Goal: Transaction & Acquisition: Purchase product/service

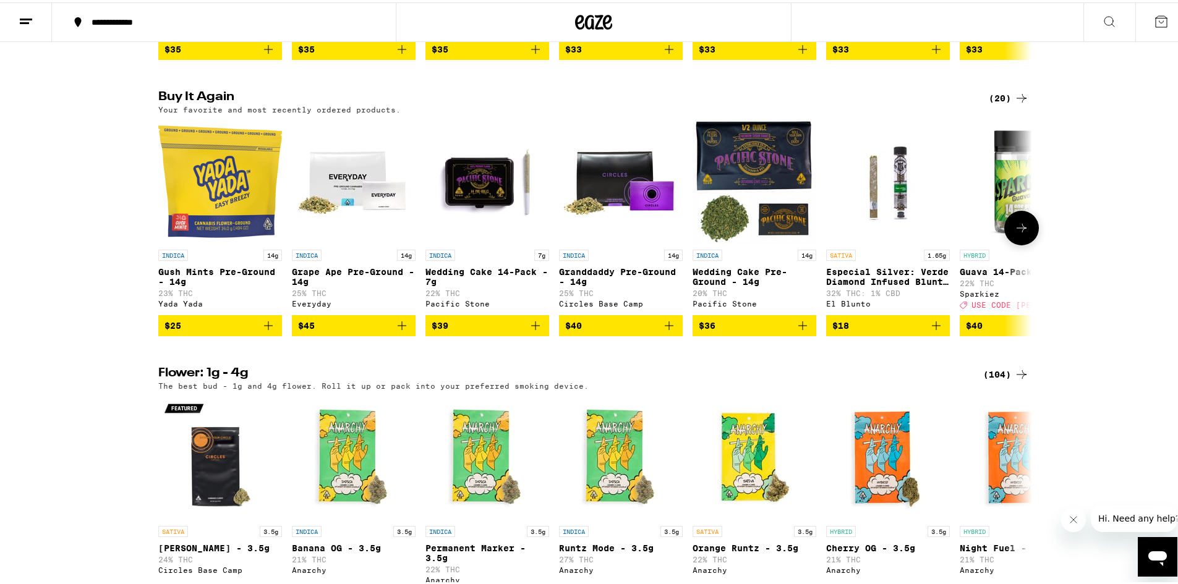
click at [1017, 233] on icon at bounding box center [1021, 225] width 15 height 15
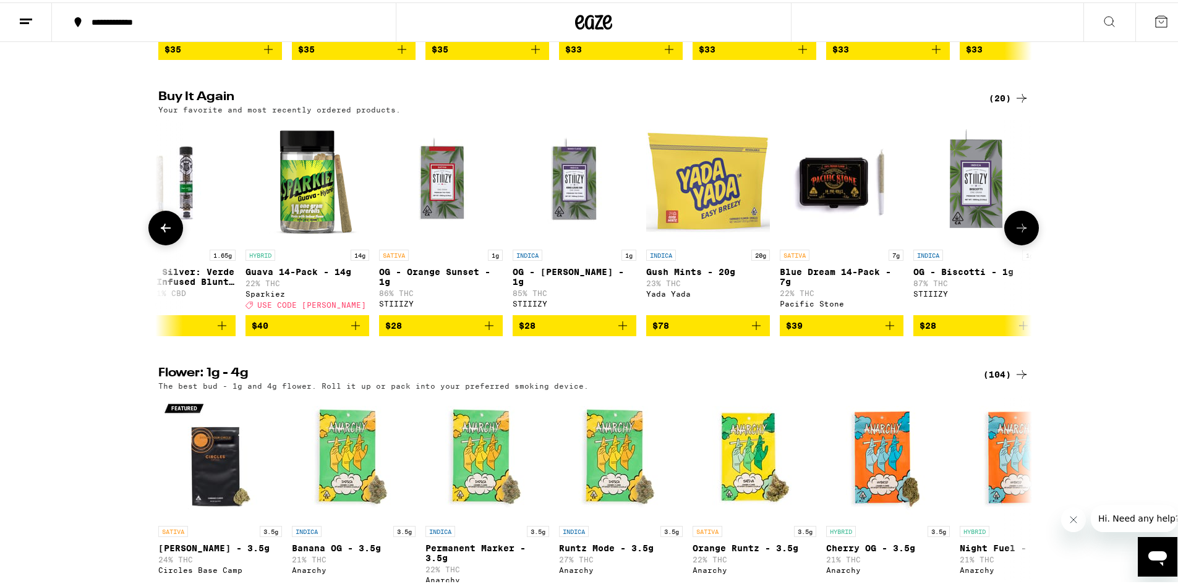
scroll to position [0, 742]
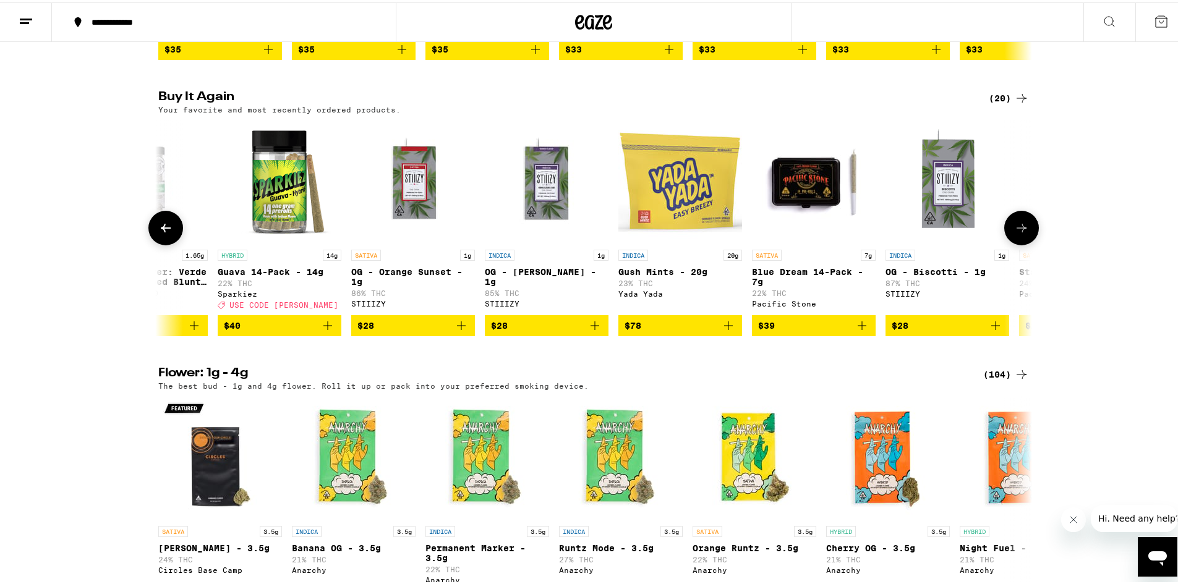
click at [1009, 243] on button at bounding box center [1021, 225] width 35 height 35
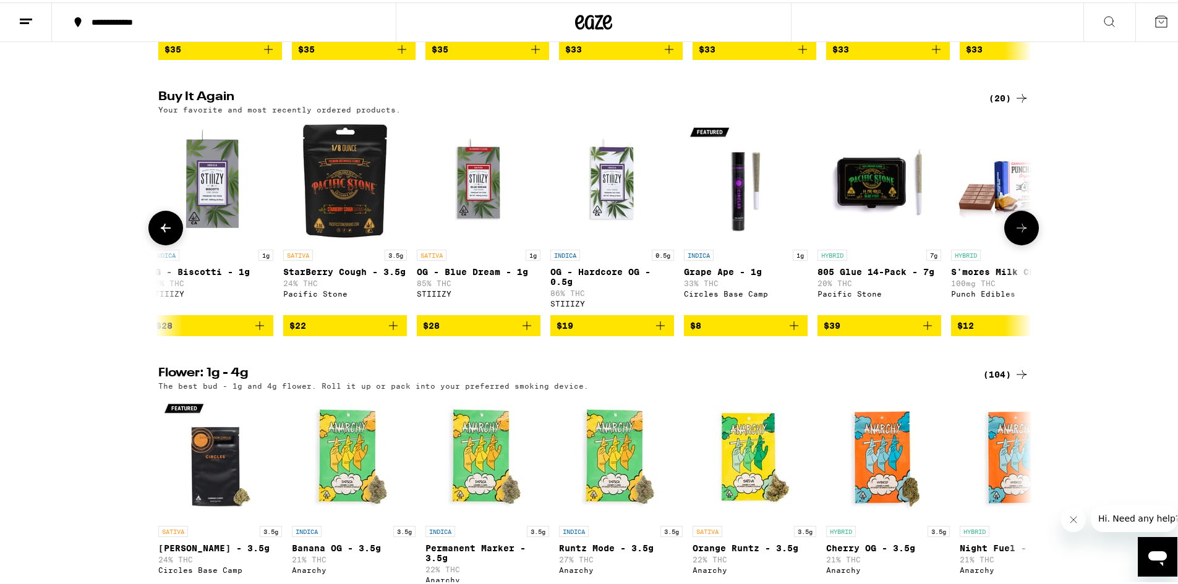
click at [1009, 243] on button at bounding box center [1021, 225] width 35 height 35
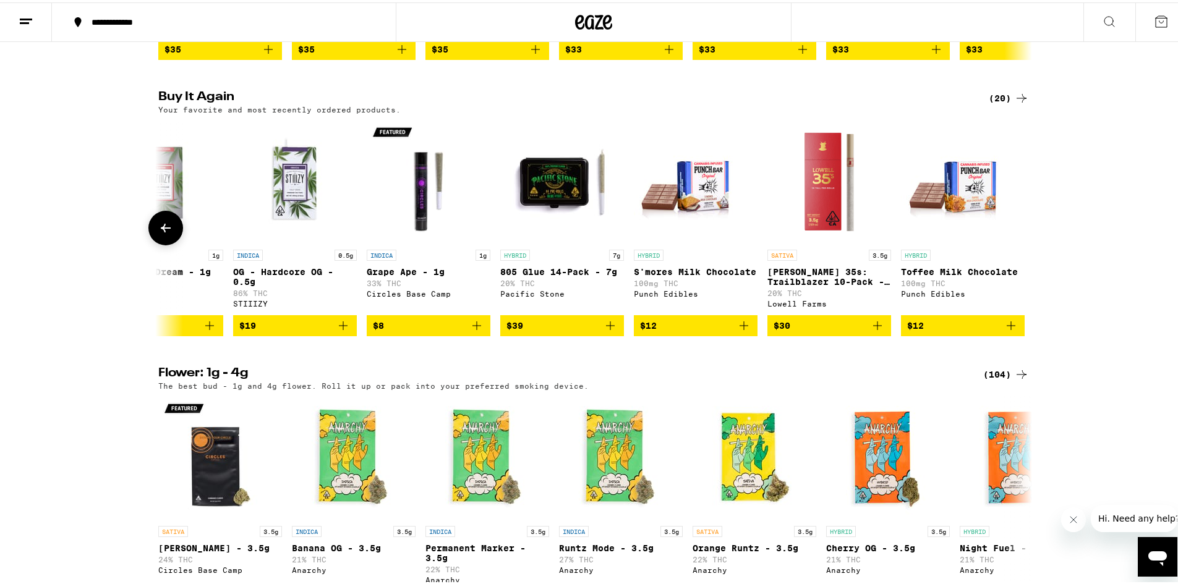
scroll to position [0, 1801]
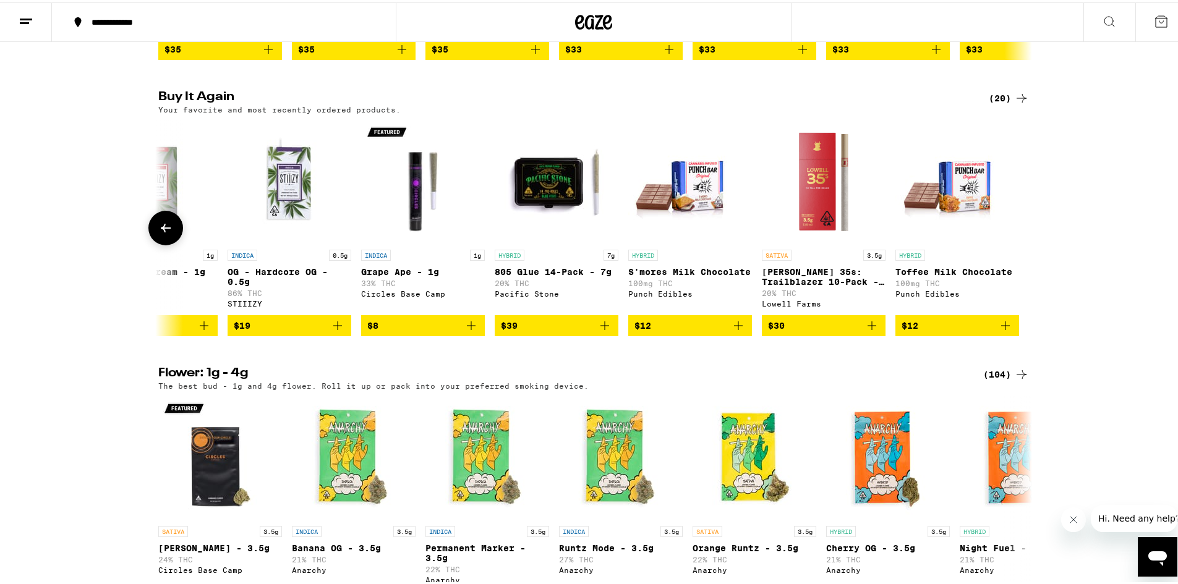
click at [1009, 243] on div at bounding box center [1021, 225] width 35 height 35
click at [158, 233] on icon at bounding box center [165, 225] width 15 height 15
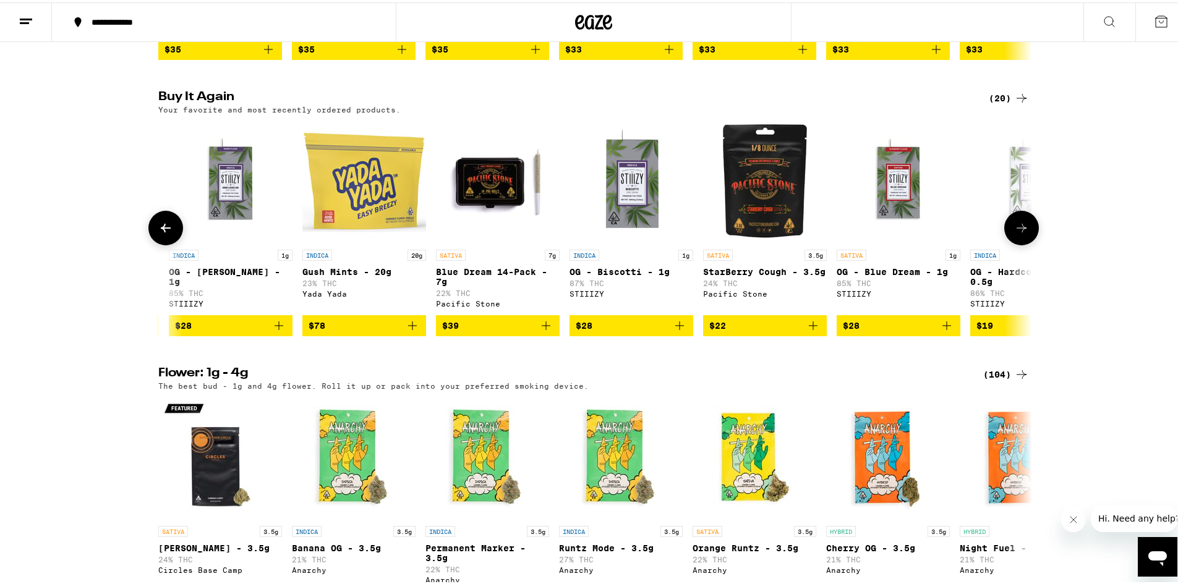
scroll to position [0, 1049]
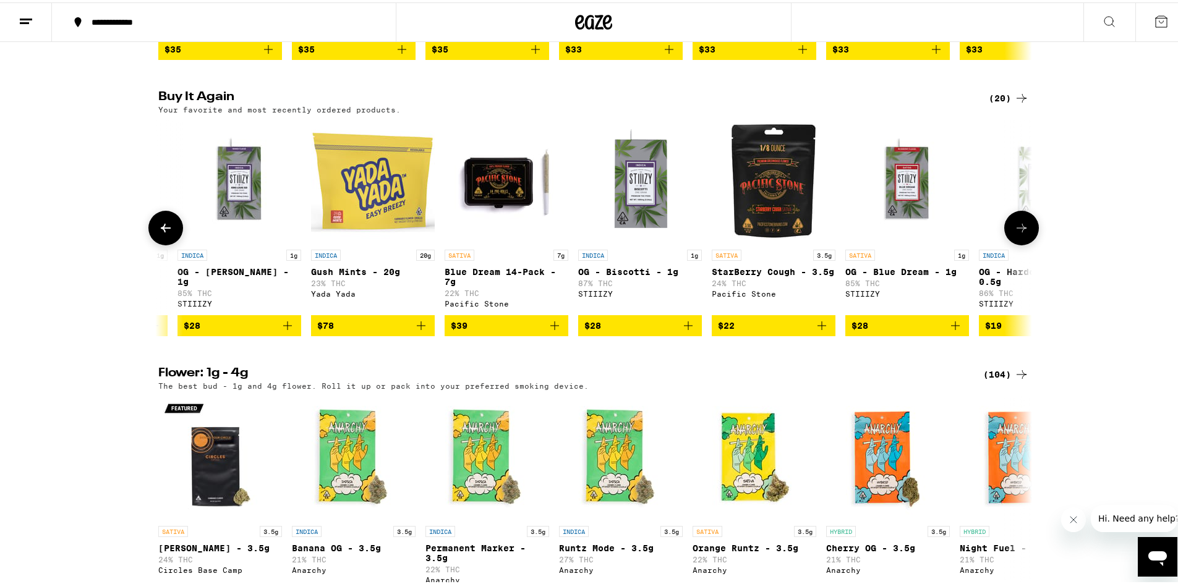
click at [158, 233] on icon at bounding box center [165, 225] width 15 height 15
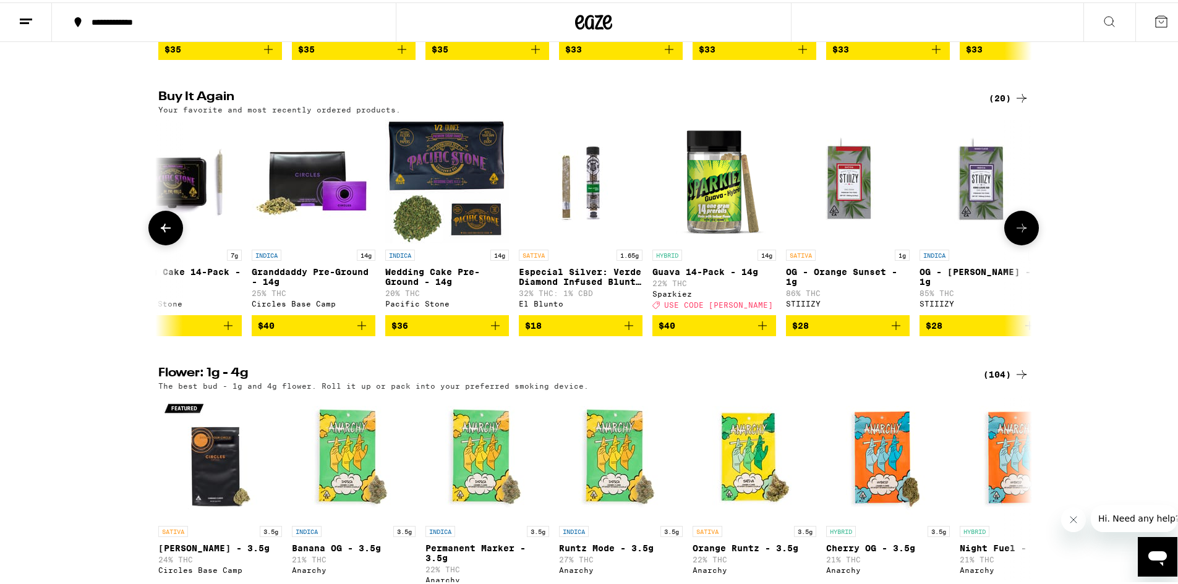
click at [158, 233] on icon at bounding box center [165, 225] width 15 height 15
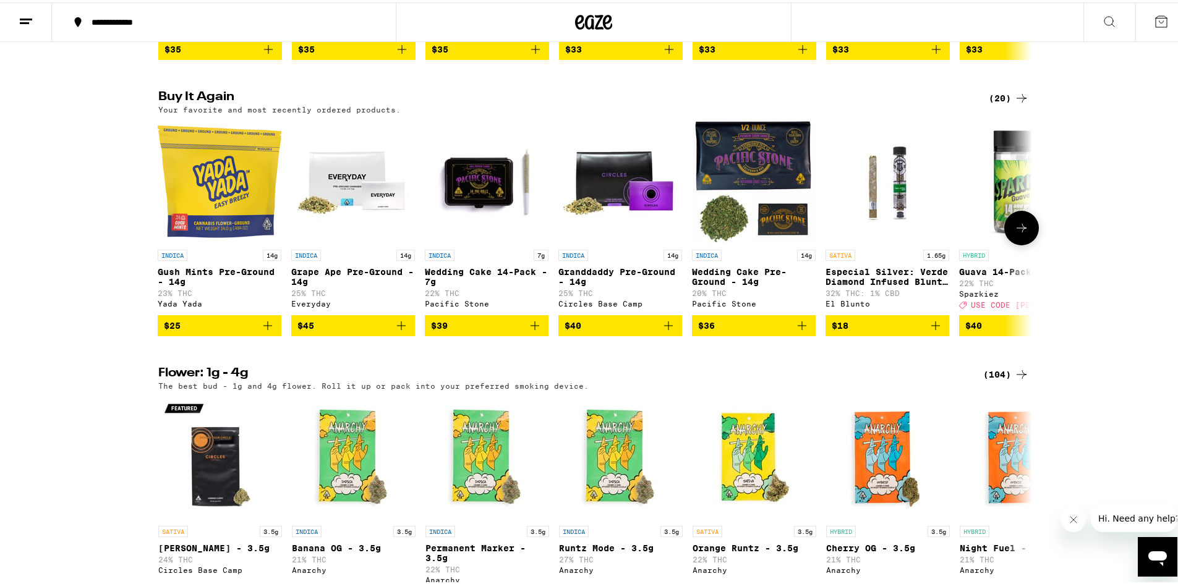
scroll to position [0, 0]
click at [1020, 243] on button at bounding box center [1021, 225] width 35 height 35
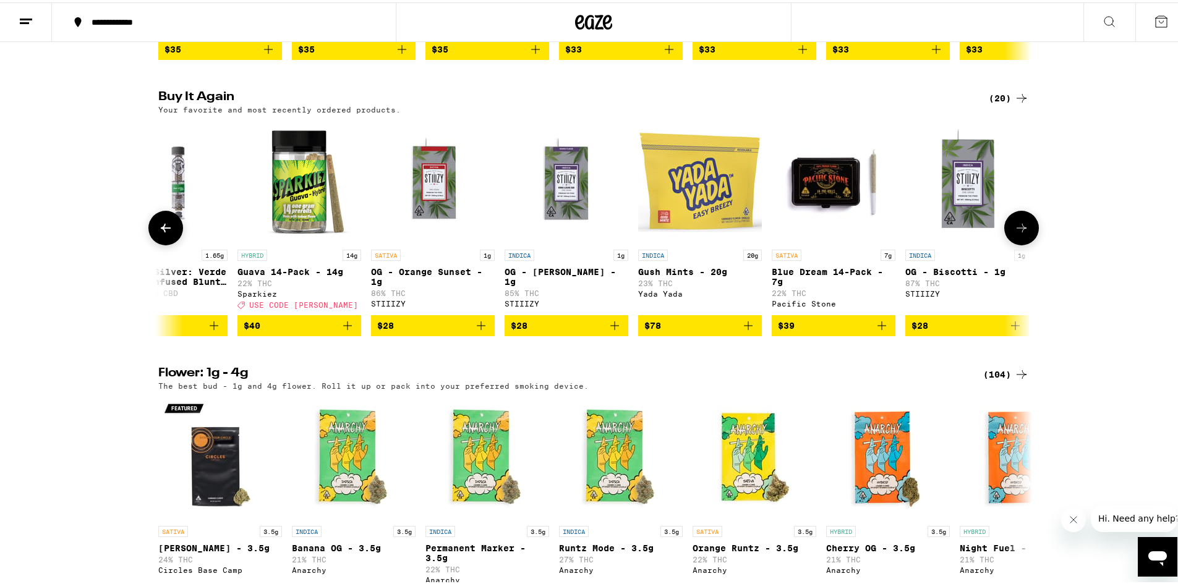
scroll to position [0, 736]
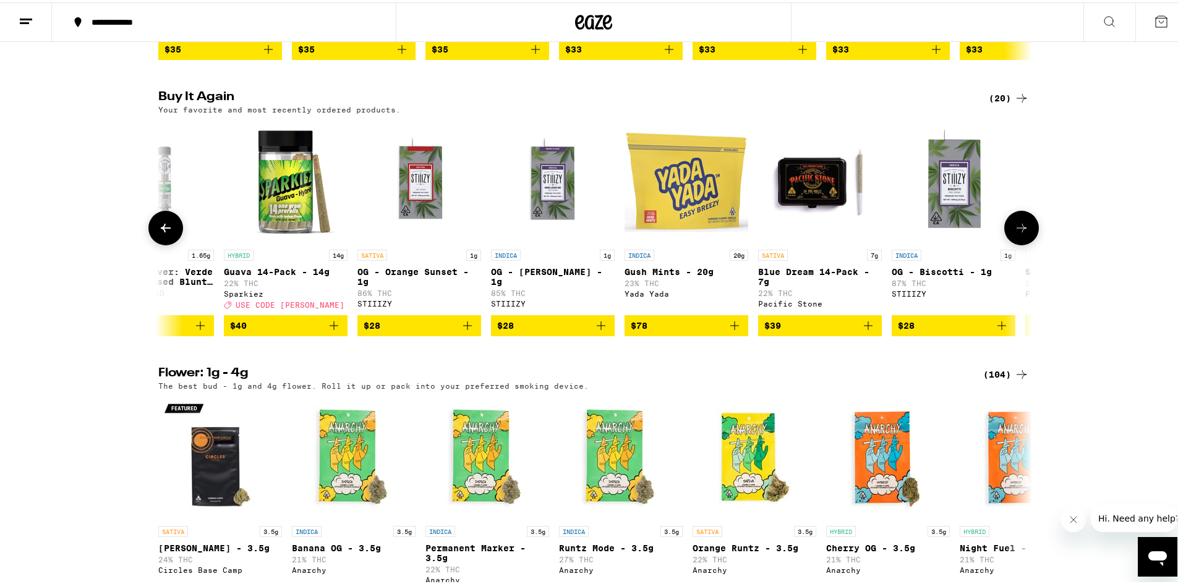
click at [327, 331] on icon "Add to bag" at bounding box center [334, 323] width 15 height 15
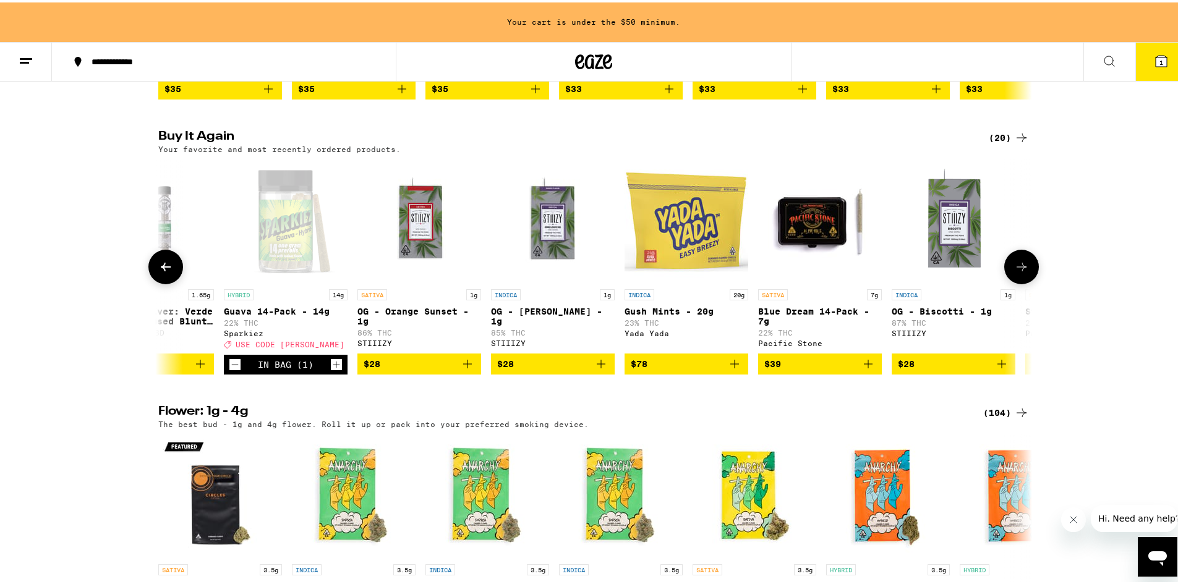
scroll to position [1276, 0]
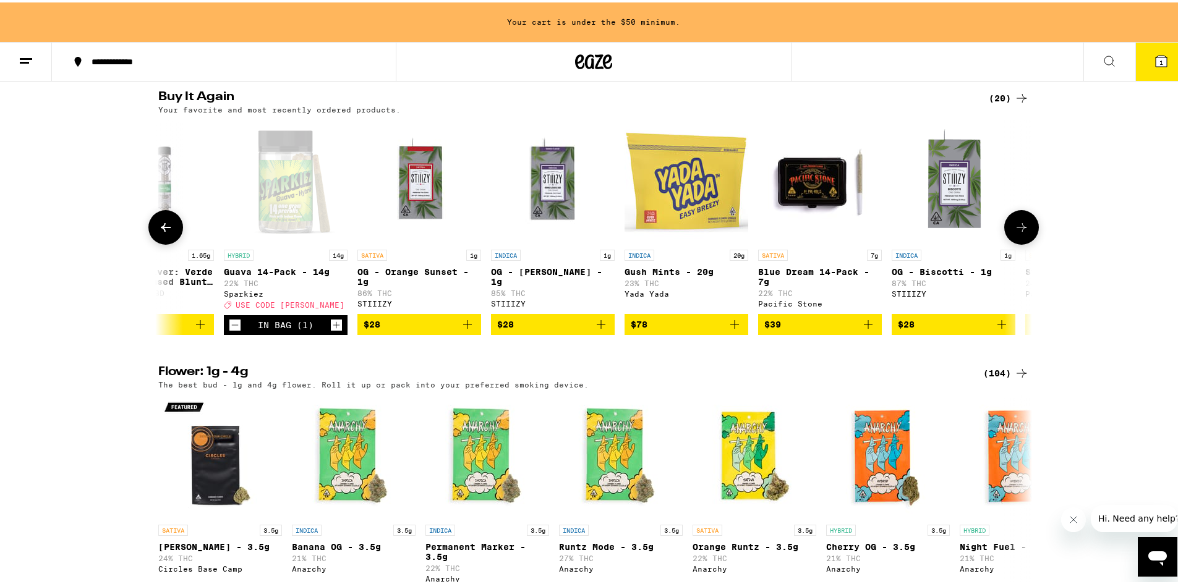
click at [167, 233] on icon at bounding box center [165, 225] width 15 height 15
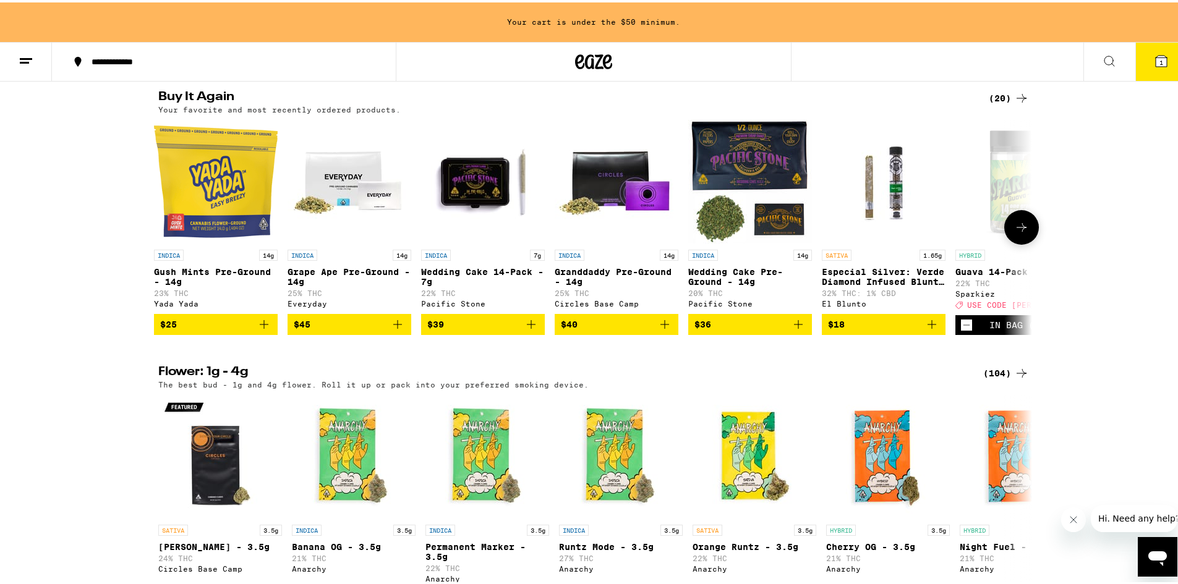
scroll to position [0, 0]
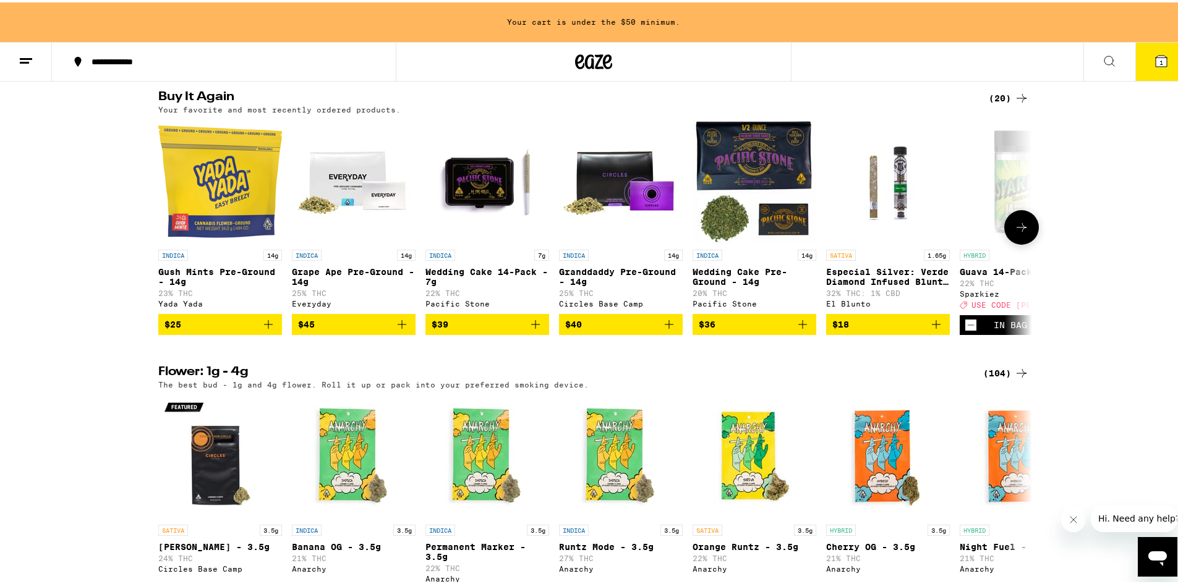
click at [265, 330] on icon "Add to bag" at bounding box center [268, 322] width 15 height 15
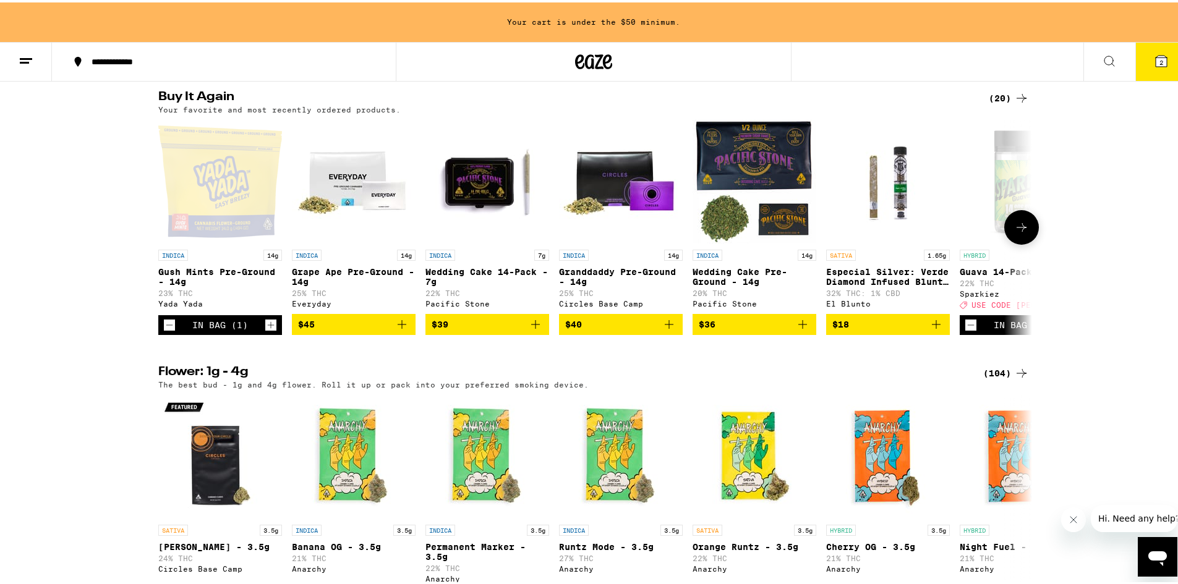
scroll to position [1237, 0]
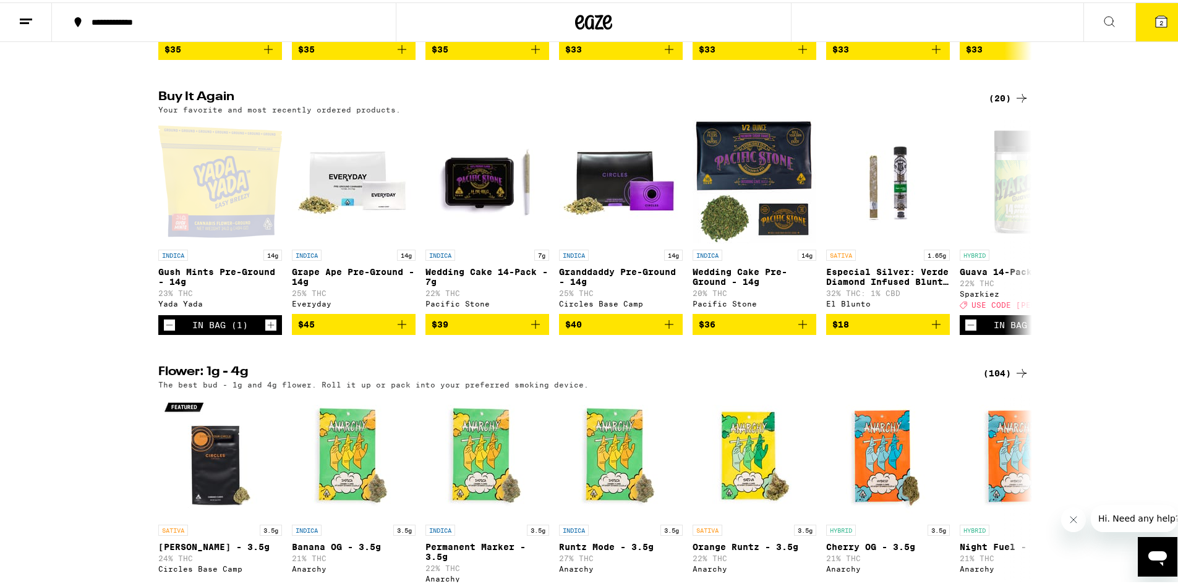
click at [1156, 20] on icon at bounding box center [1161, 19] width 11 height 11
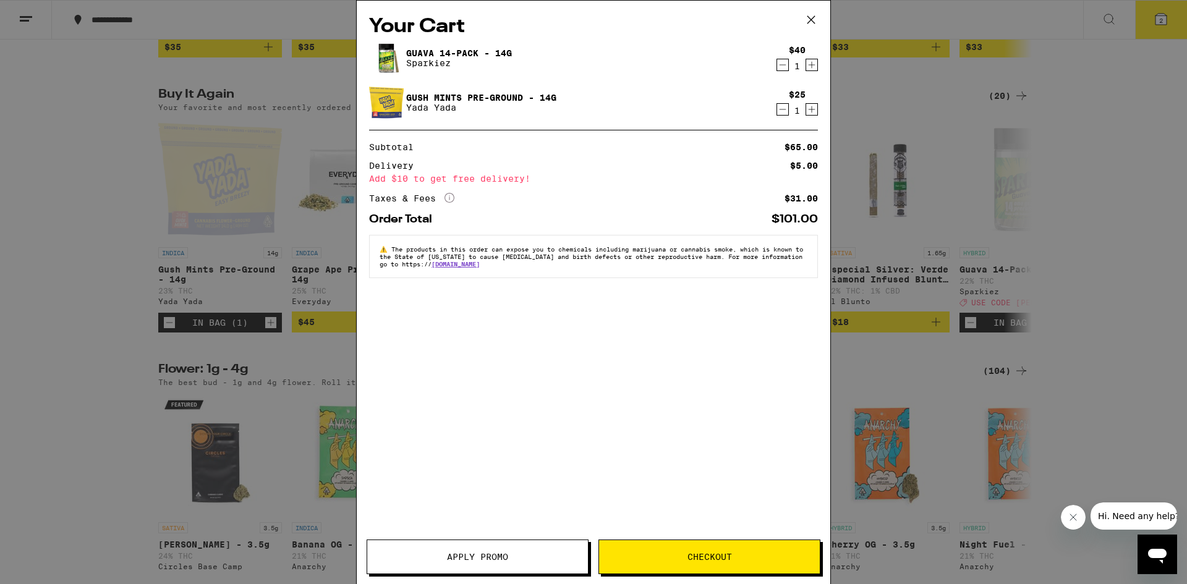
click at [473, 556] on span "Apply Promo" at bounding box center [477, 557] width 61 height 9
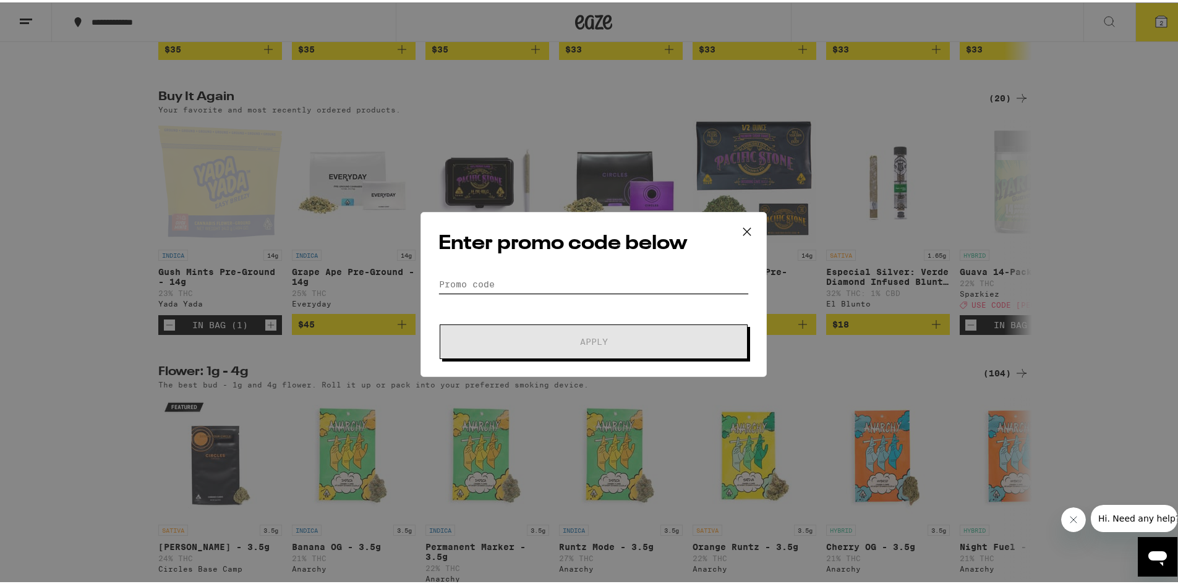
click at [519, 286] on input "Promo Code" at bounding box center [593, 282] width 310 height 19
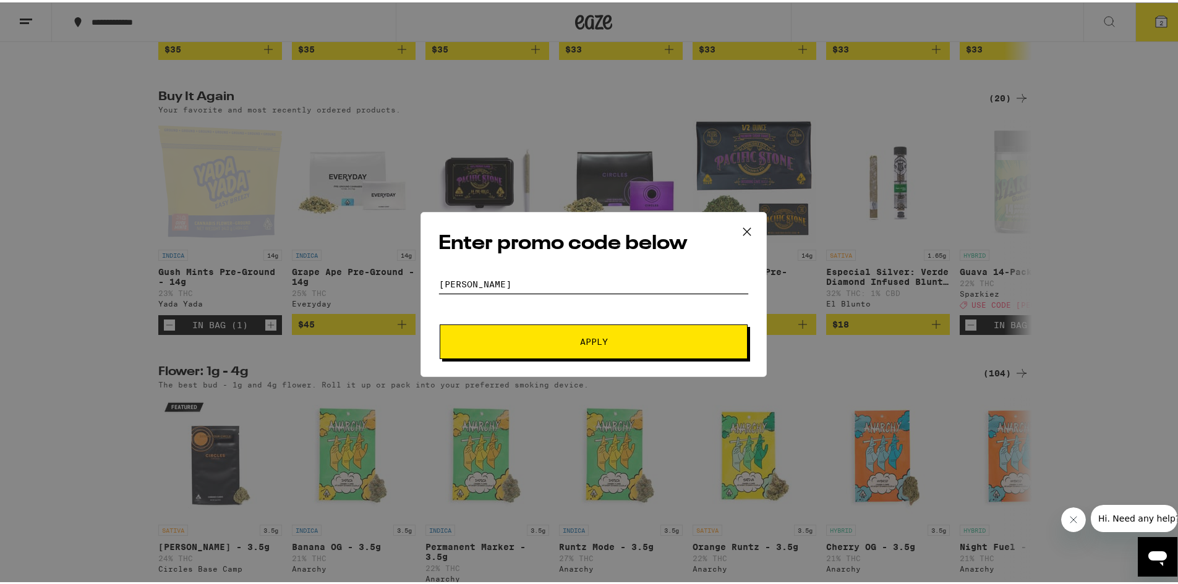
type input "[PERSON_NAME]"
click at [636, 328] on button "Apply" at bounding box center [594, 339] width 308 height 35
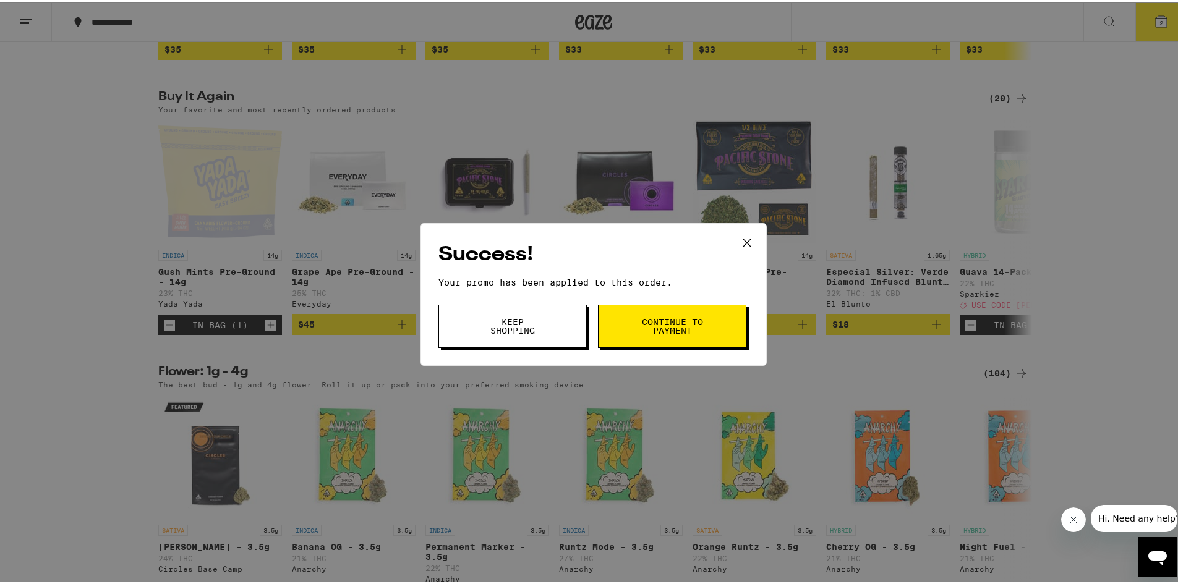
click at [641, 328] on span "Continue to payment" at bounding box center [672, 323] width 63 height 17
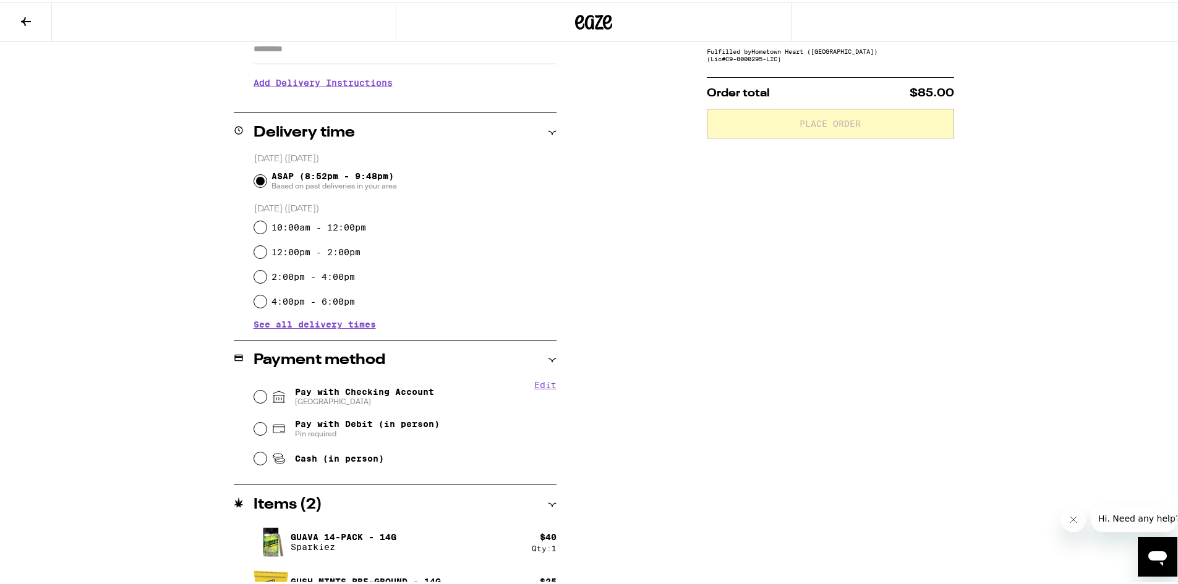
scroll to position [247, 0]
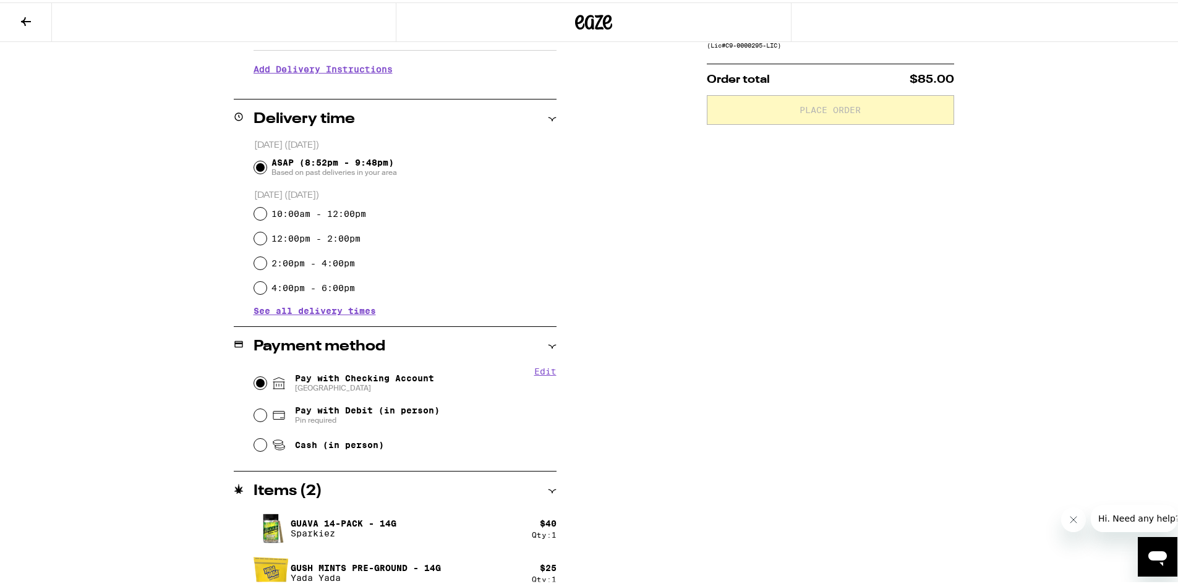
click at [256, 375] on input "Pay with Checking Account CHASE COLLEGE" at bounding box center [260, 381] width 12 height 12
radio input "true"
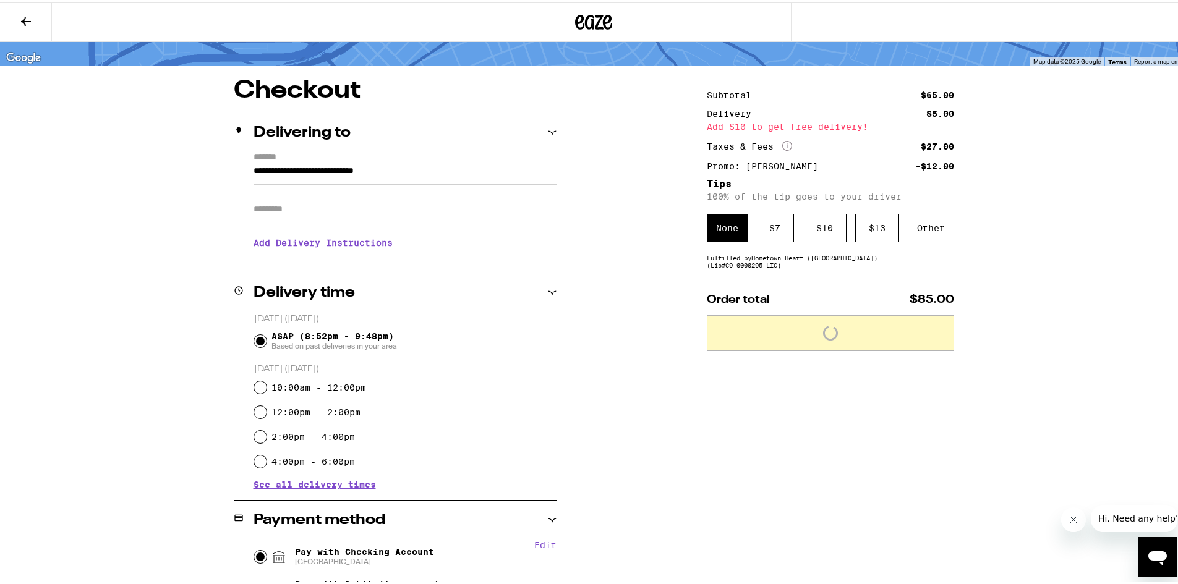
scroll to position [0, 0]
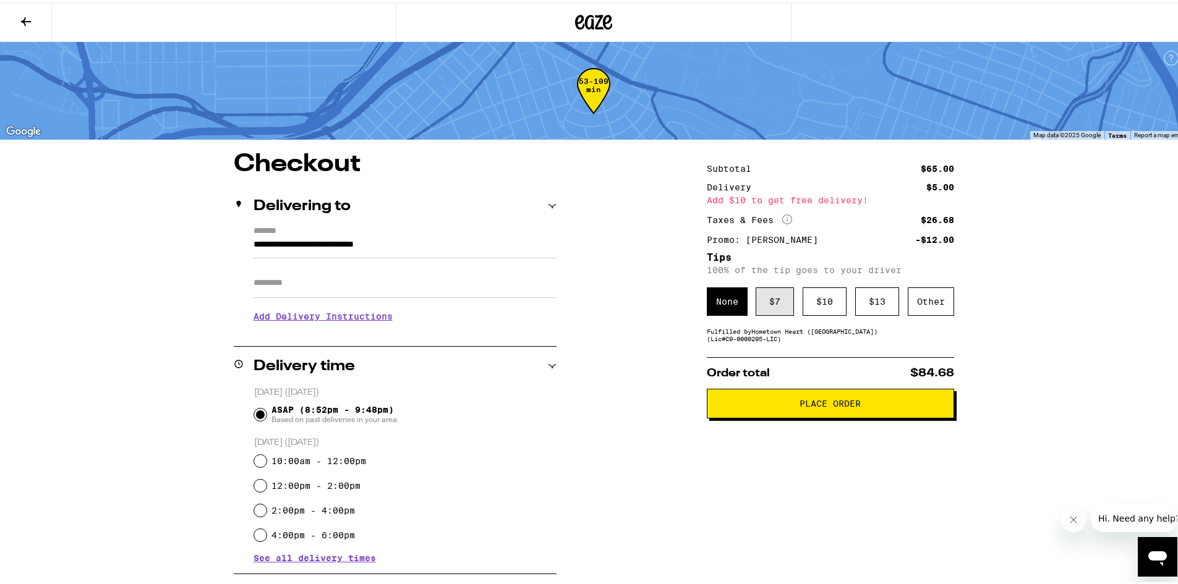
click at [767, 299] on div "$ 7" at bounding box center [775, 299] width 38 height 28
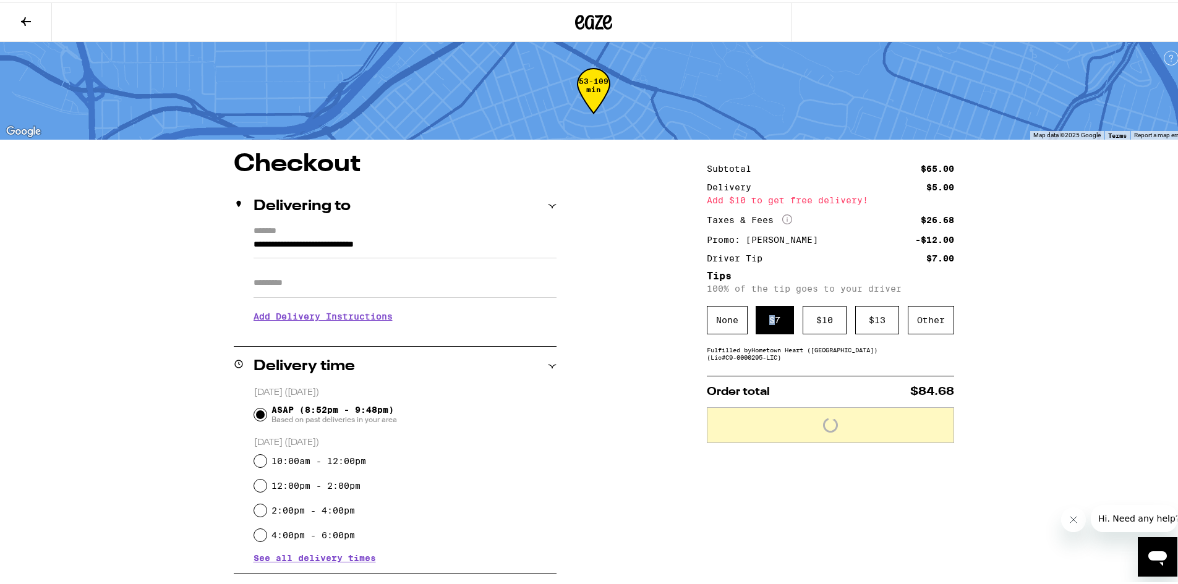
click at [767, 299] on div "Subtotal $65.00 Delivery $5.00 Add $10 to get free delivery! Taxes & Fees More …" at bounding box center [830, 518] width 247 height 736
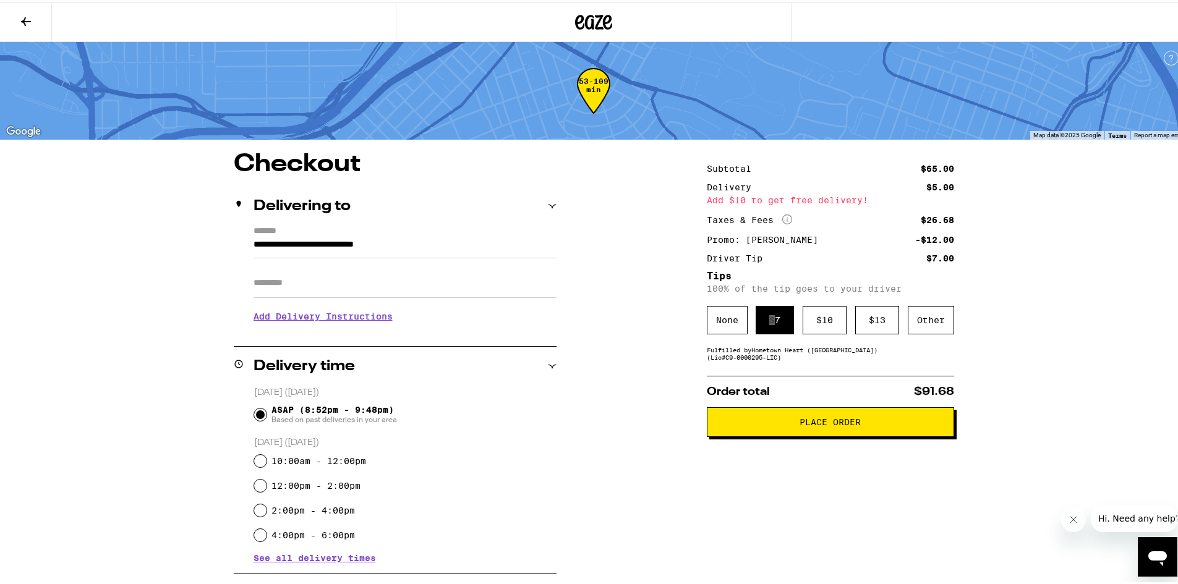
click at [1069, 519] on icon "Close message from company" at bounding box center [1073, 520] width 10 height 10
click at [855, 434] on button "Place Order" at bounding box center [830, 420] width 247 height 30
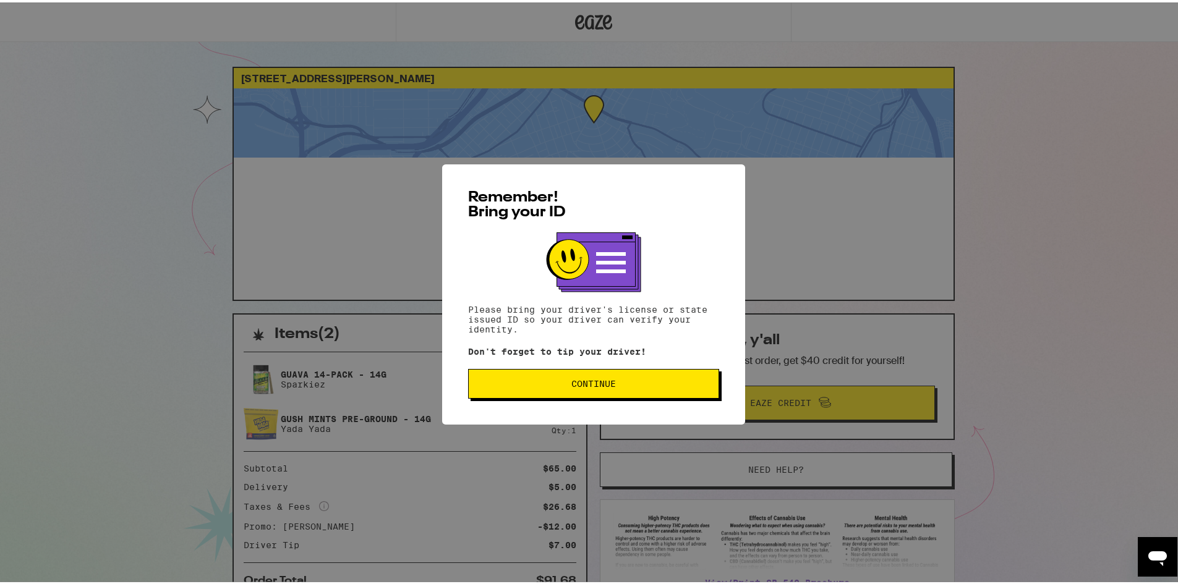
click at [638, 386] on span "Continue" at bounding box center [594, 381] width 230 height 9
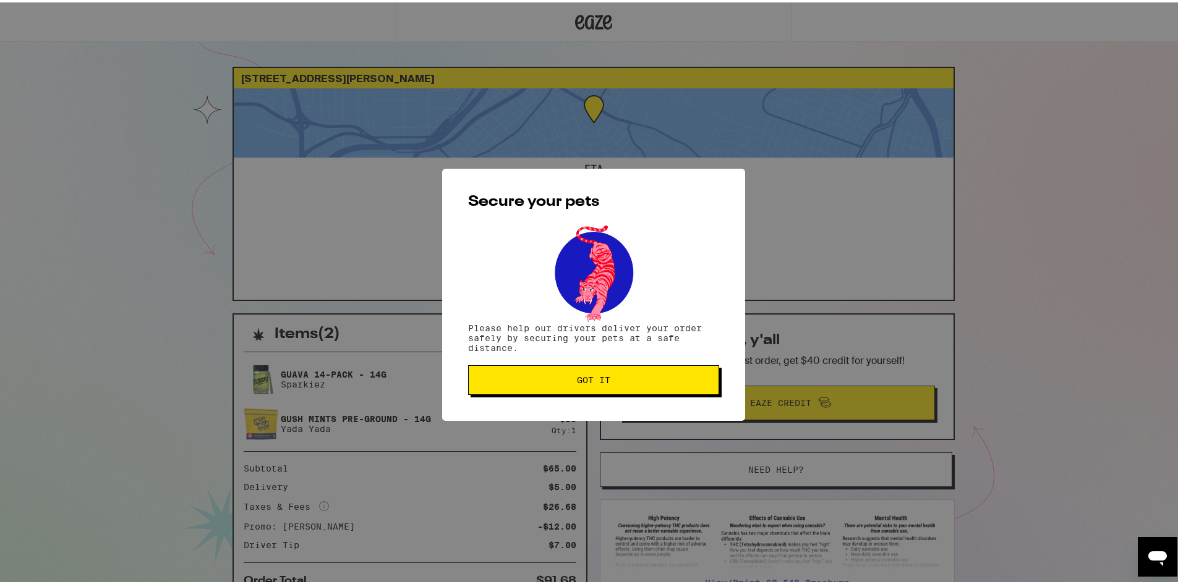
click at [638, 387] on button "Got it" at bounding box center [593, 378] width 251 height 30
